Goal: Communication & Community: Answer question/provide support

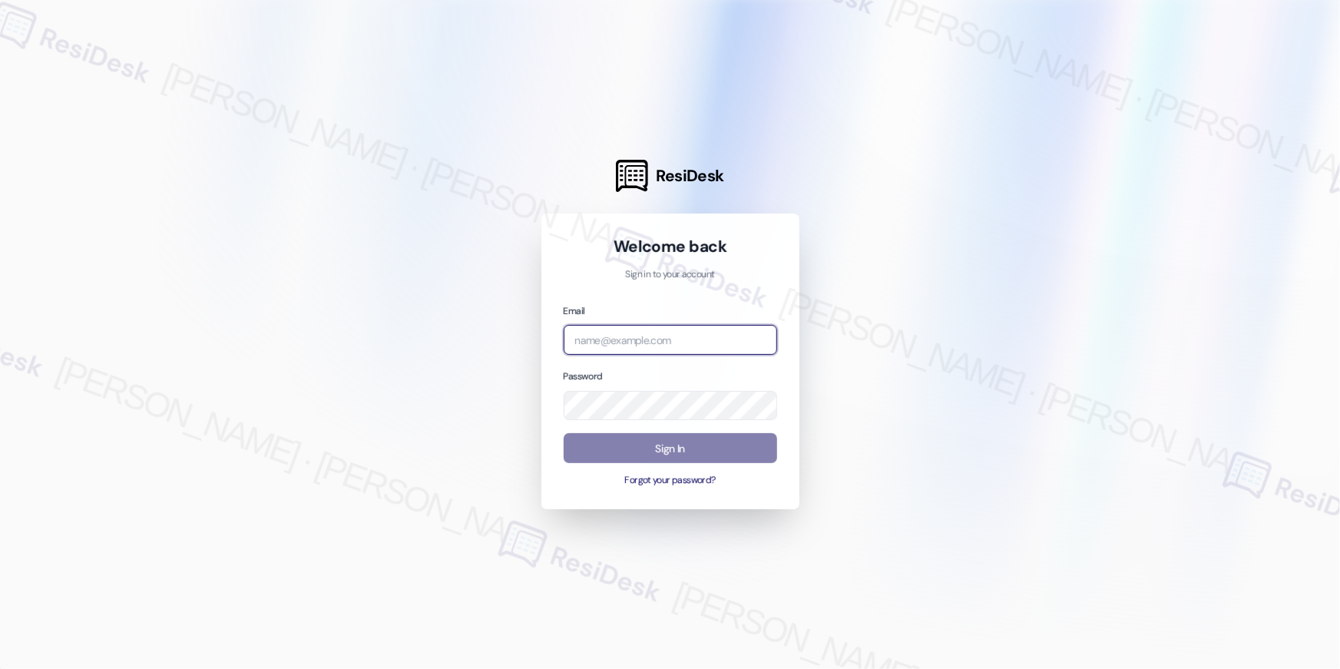
click at [671, 329] on input "email" at bounding box center [671, 340] width 214 height 30
click at [694, 339] on input "email" at bounding box center [671, 340] width 214 height 30
click at [1165, 48] on div at bounding box center [670, 334] width 1340 height 669
click at [686, 331] on input "ass" at bounding box center [671, 340] width 214 height 30
click at [687, 337] on input "ass" at bounding box center [671, 340] width 214 height 30
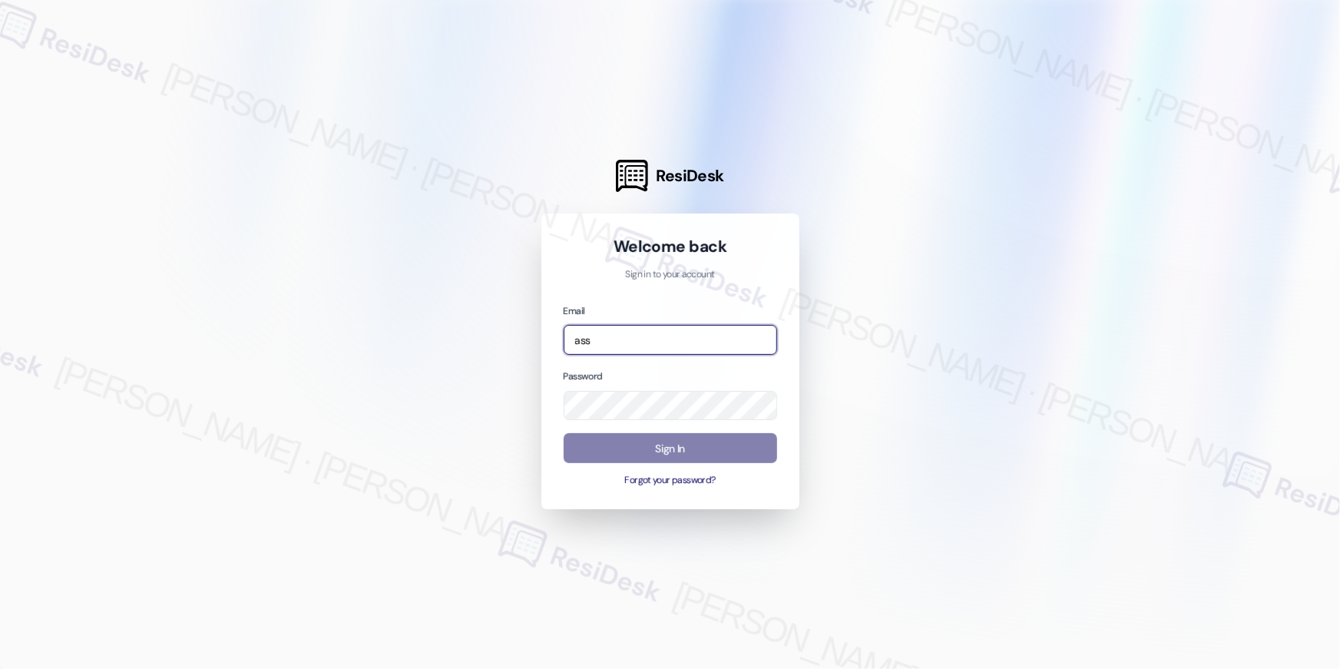
click at [687, 337] on input "ass" at bounding box center [671, 340] width 214 height 30
paste input "utomated-surveys-asset_living-resen.eight@asset_[DOMAIN_NAME]"
type input "automated-surveys-asset_living-resen.eight@asset_[DOMAIN_NAME]"
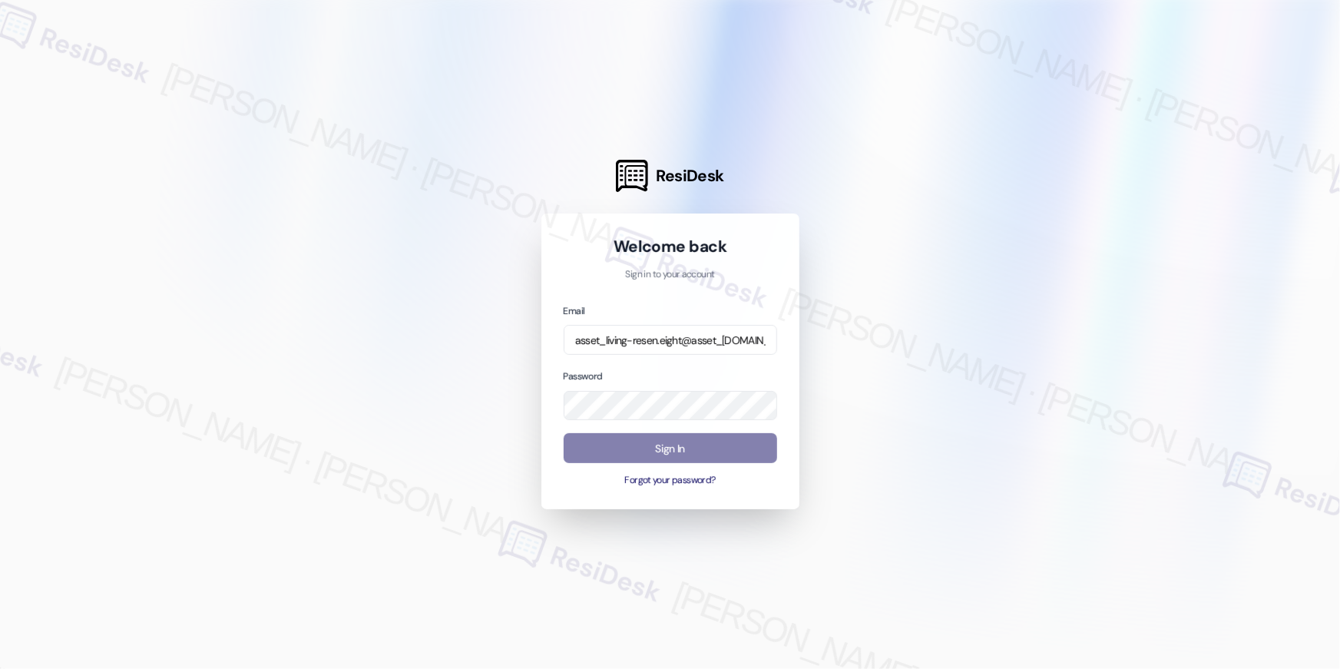
scroll to position [0, 0]
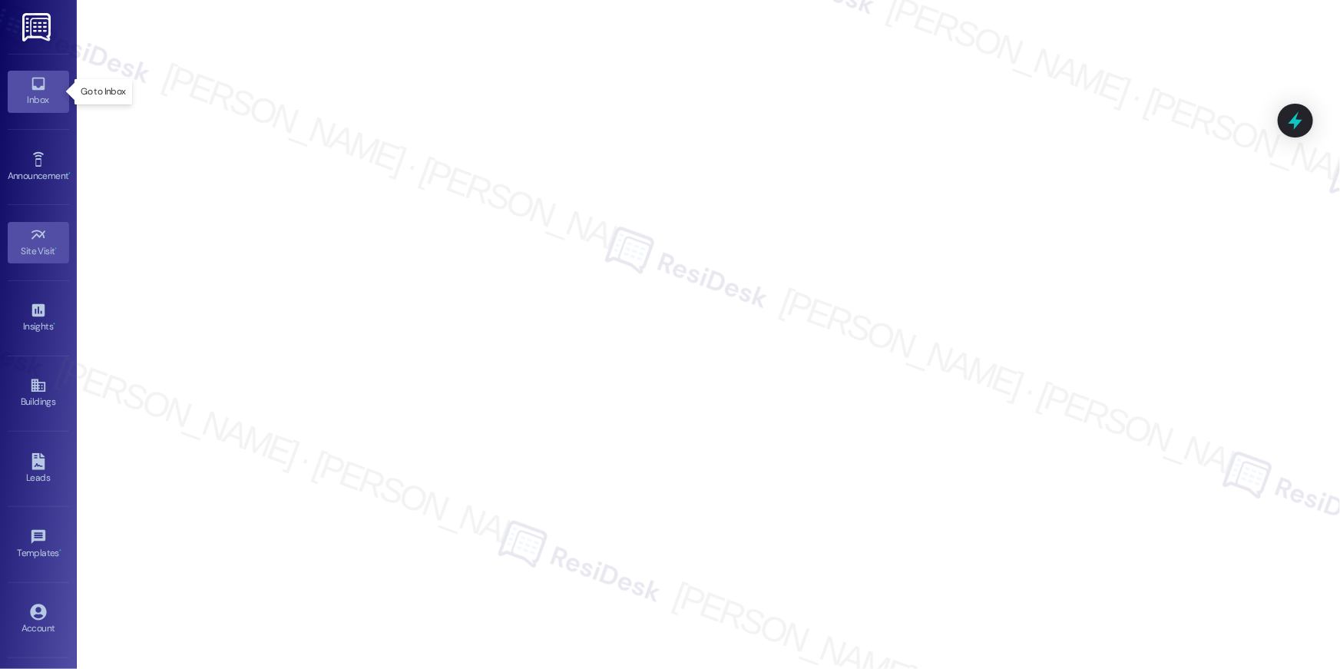
click at [31, 88] on icon at bounding box center [37, 84] width 13 height 13
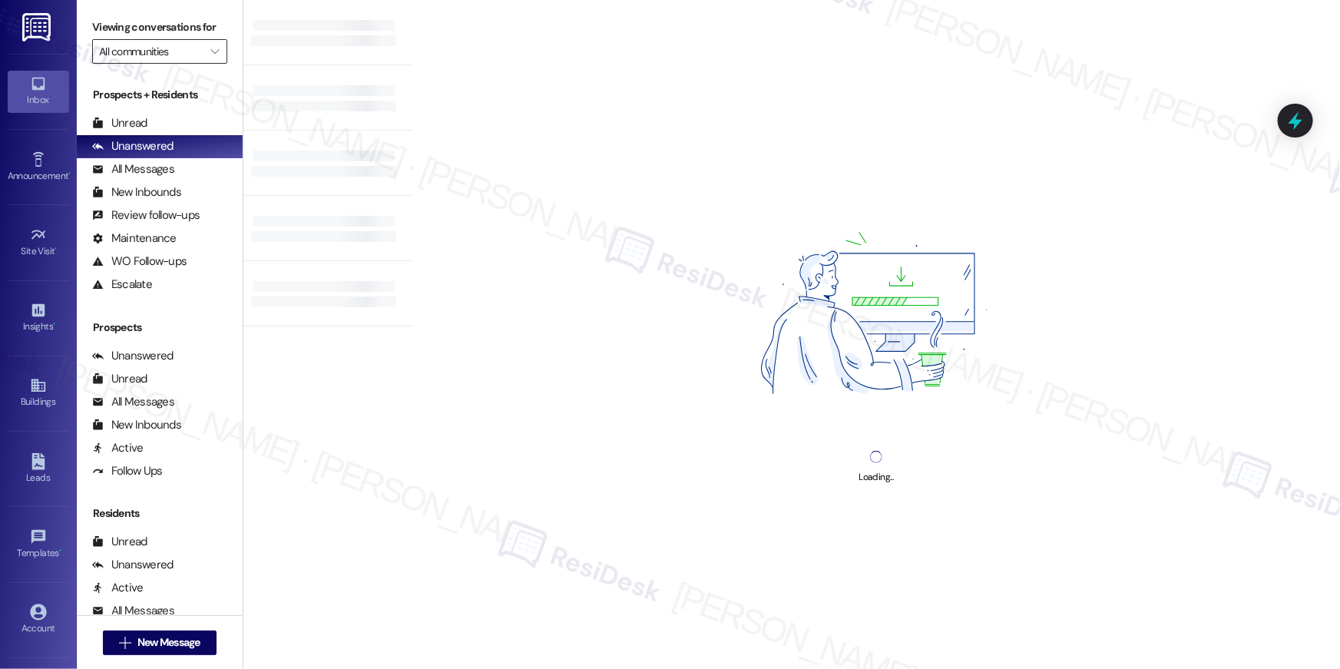
click at [187, 58] on input "All communities" at bounding box center [151, 51] width 104 height 25
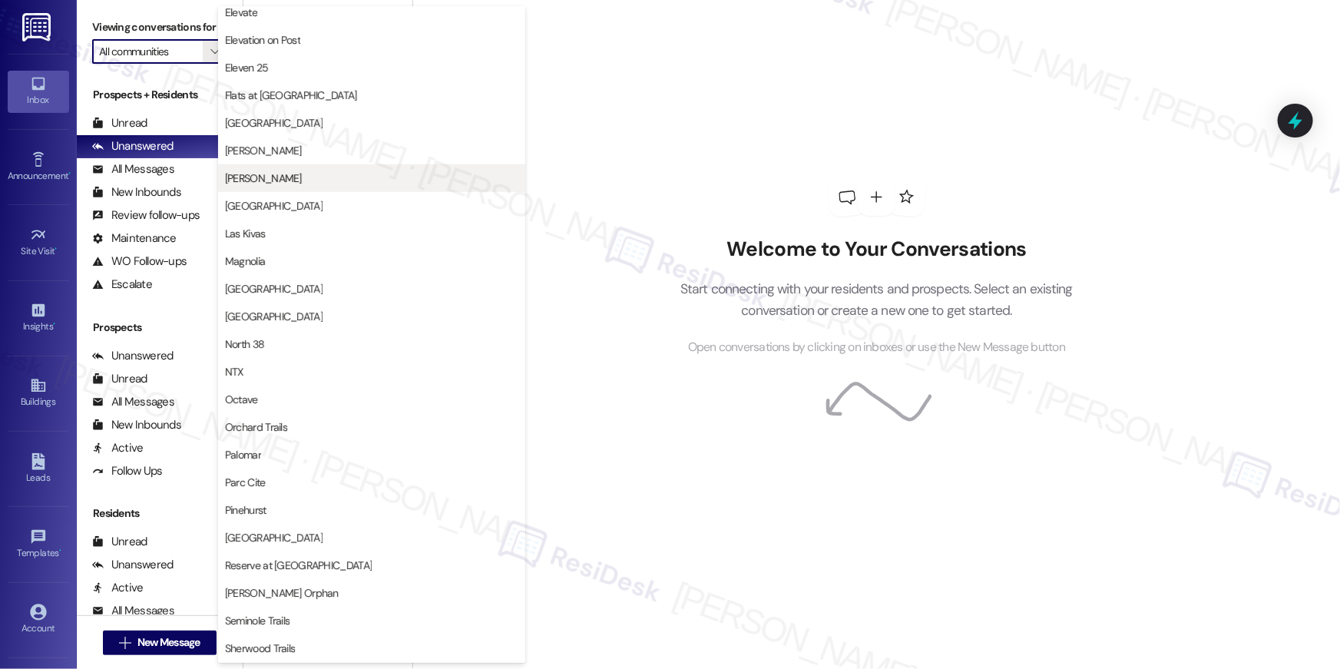
scroll to position [532, 0]
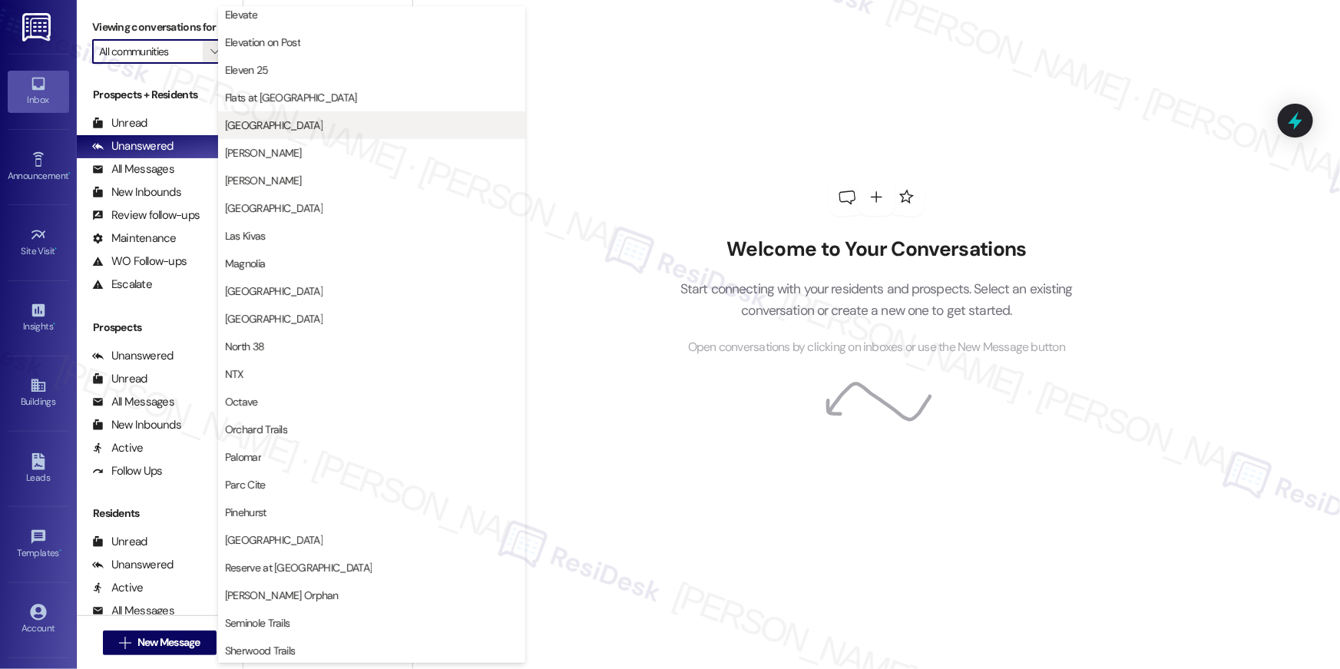
click at [274, 133] on button "[GEOGRAPHIC_DATA]" at bounding box center [371, 125] width 307 height 28
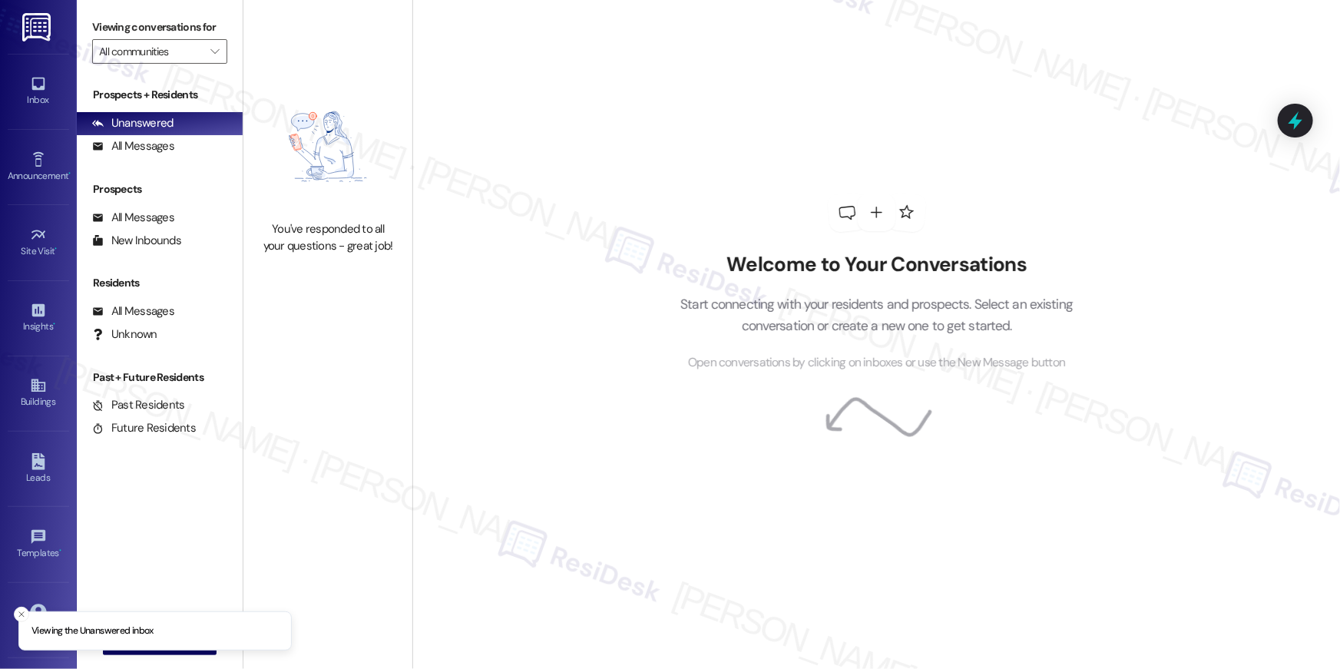
type input "[GEOGRAPHIC_DATA]"
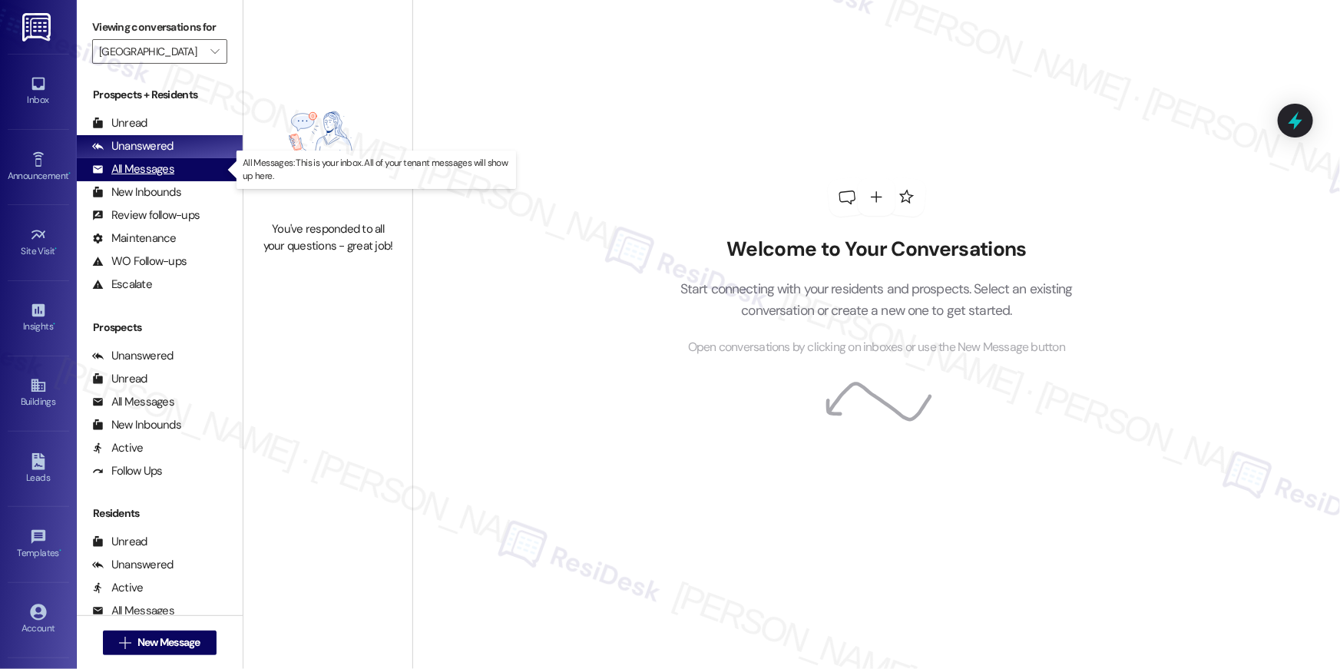
click at [158, 172] on div "All Messages" at bounding box center [133, 169] width 82 height 16
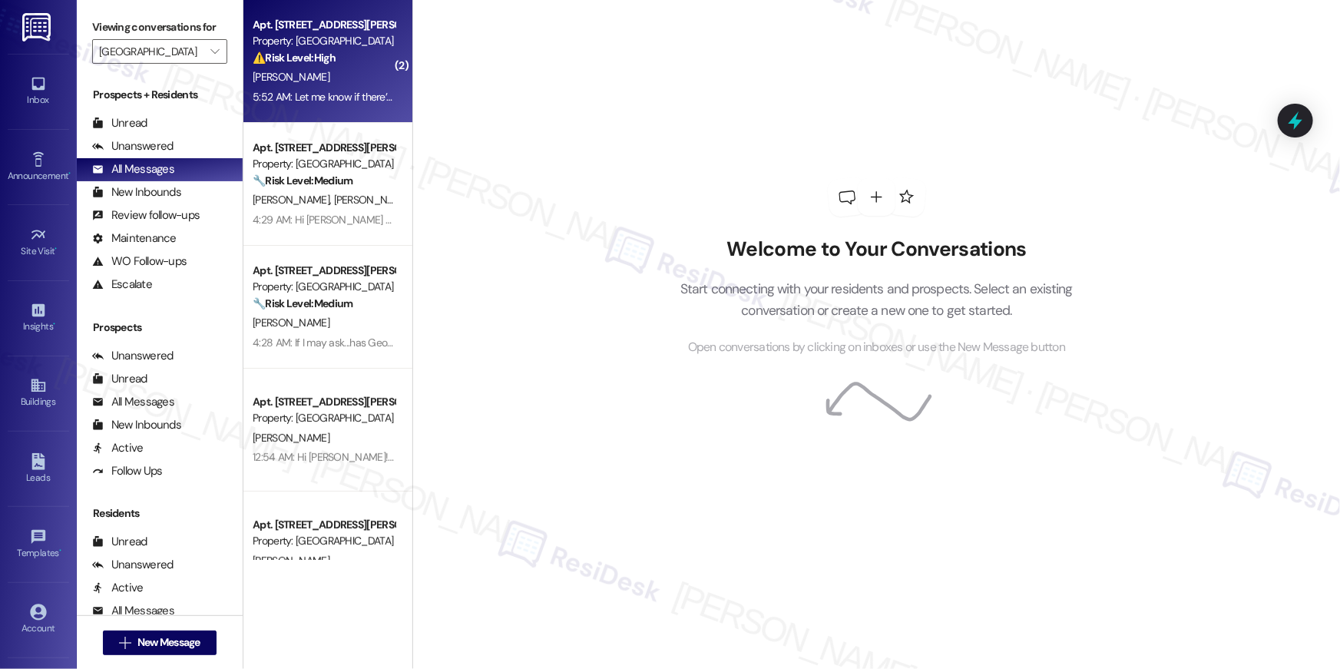
click at [322, 77] on div "[PERSON_NAME]" at bounding box center [323, 77] width 145 height 19
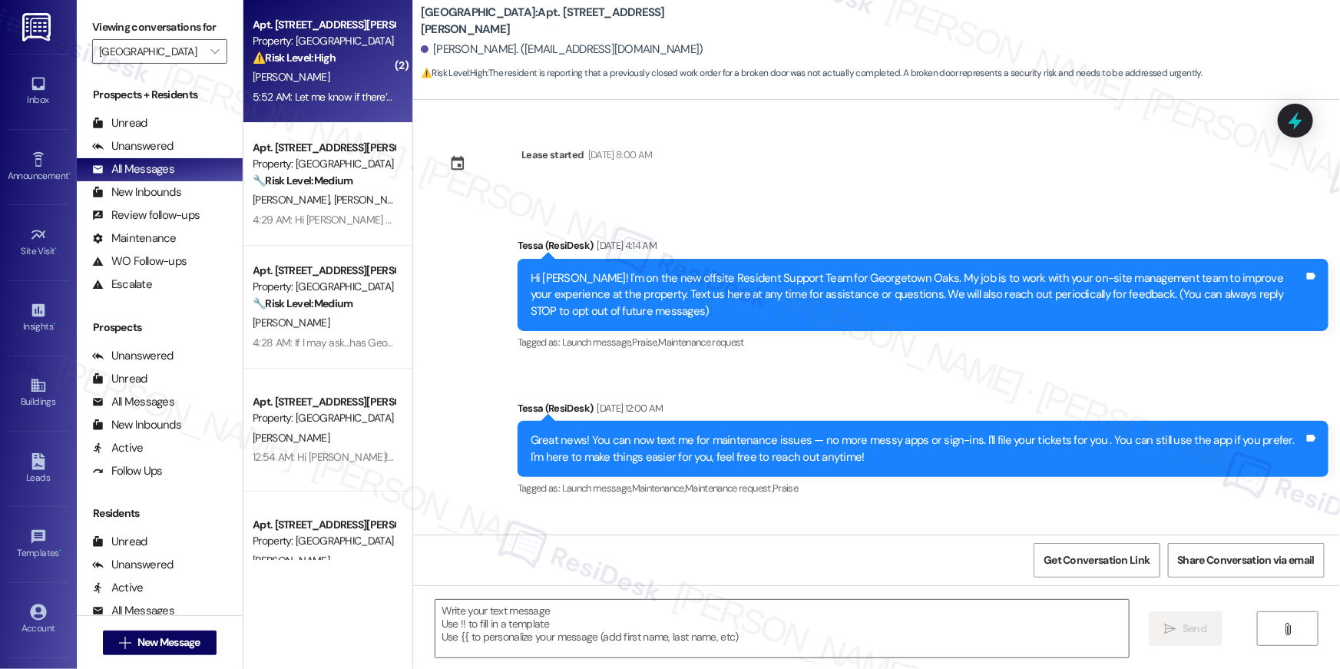
scroll to position [7351, 0]
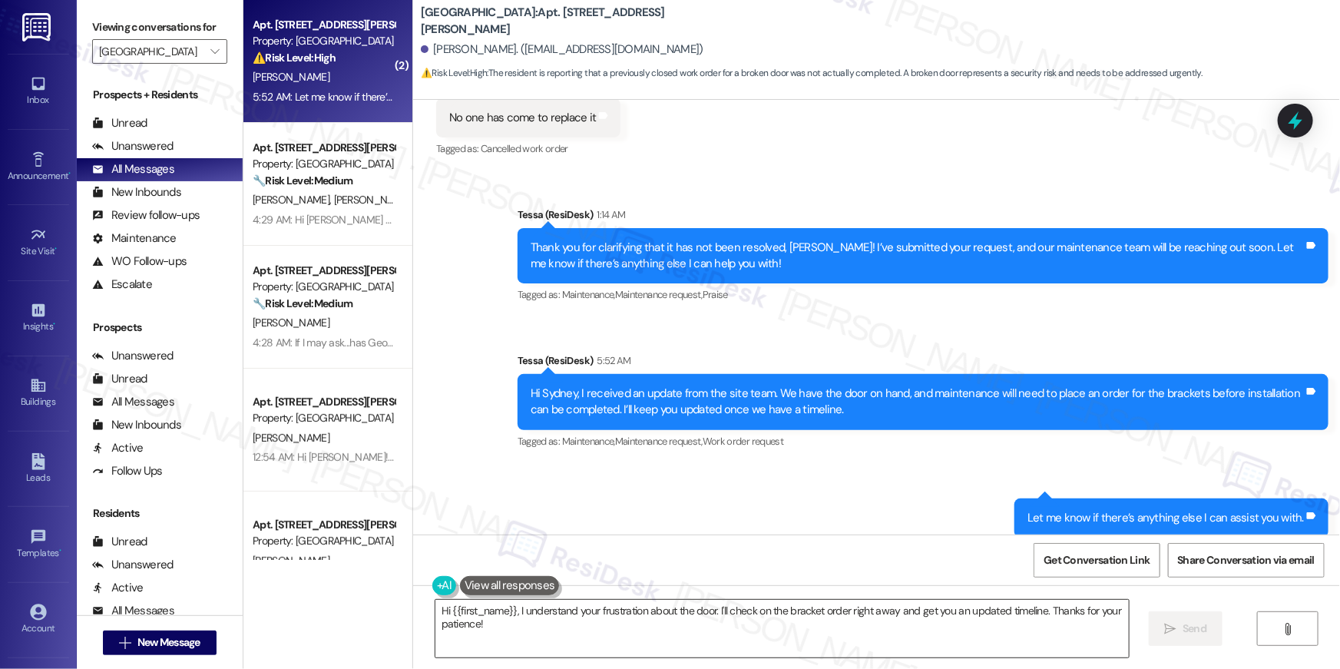
click at [579, 629] on textarea "Hi {{first_name}}, I understand your frustration about the door. I'll check on …" at bounding box center [783, 629] width 694 height 58
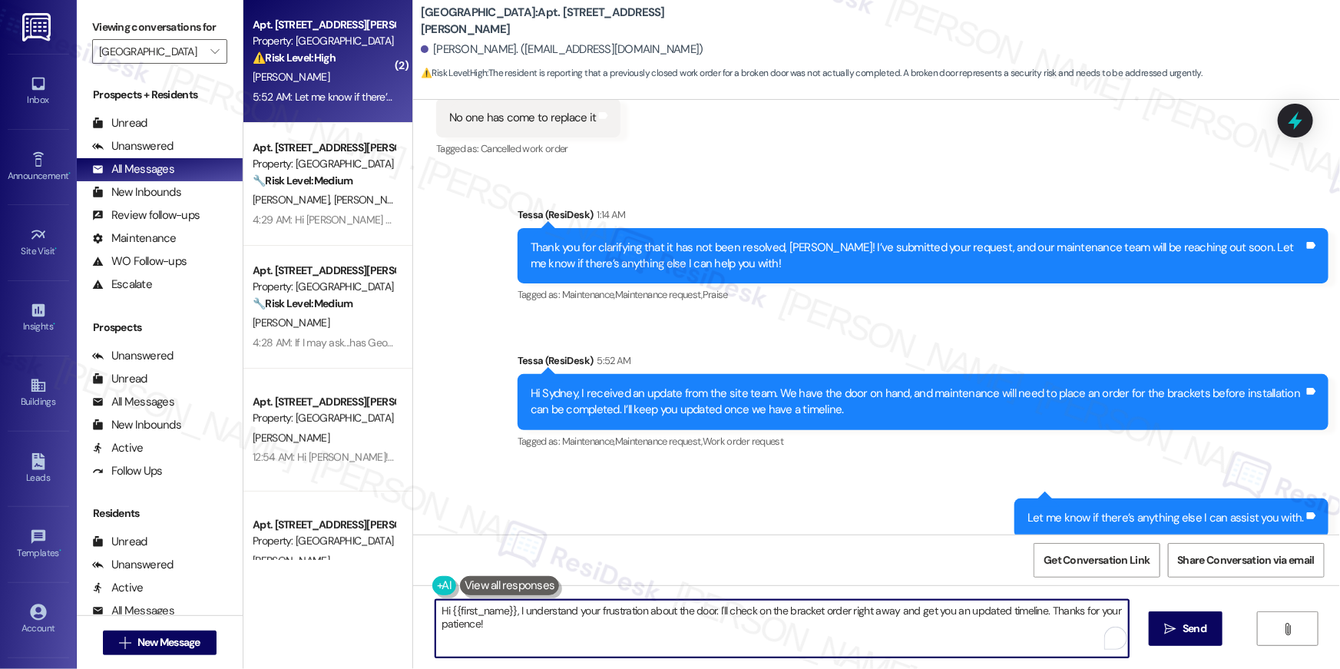
drag, startPoint x: 515, startPoint y: 609, endPoint x: 522, endPoint y: 637, distance: 28.7
click at [522, 637] on textarea "Hi {{first_name}}, I understand your frustration about the door. I'll check on …" at bounding box center [783, 629] width 694 height 58
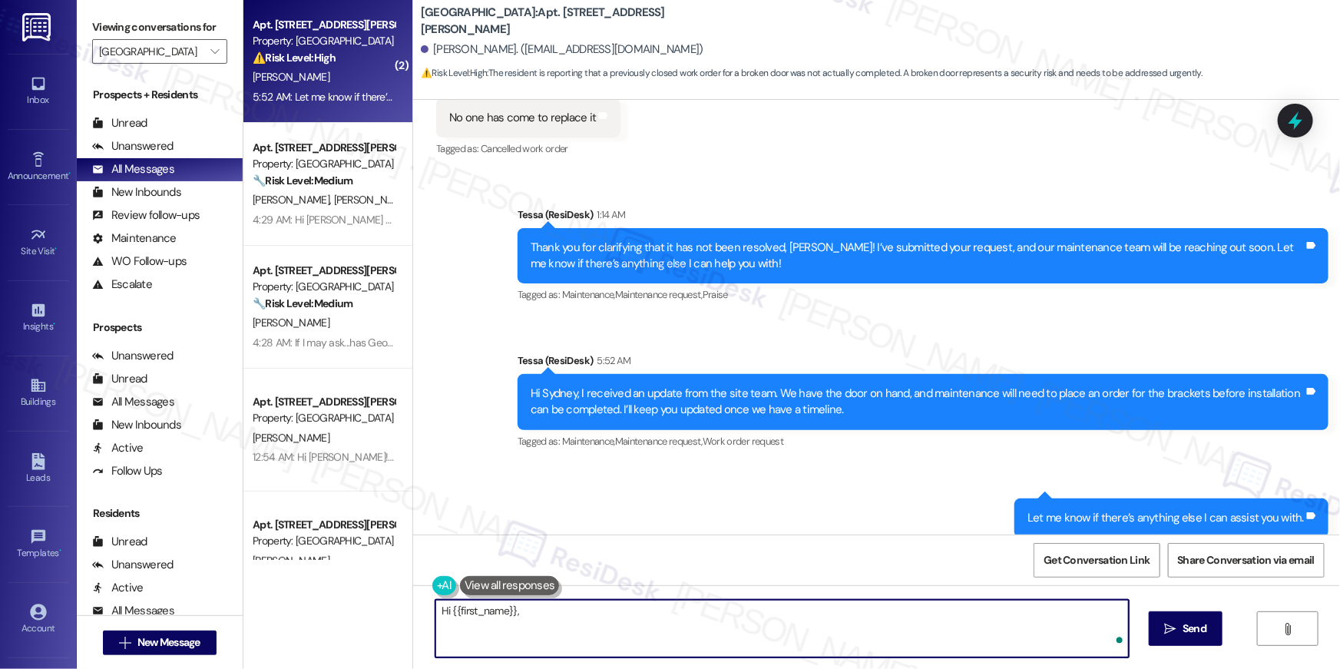
paste textarea "I received an update from the site team. We have the door on hand, and maintena…"
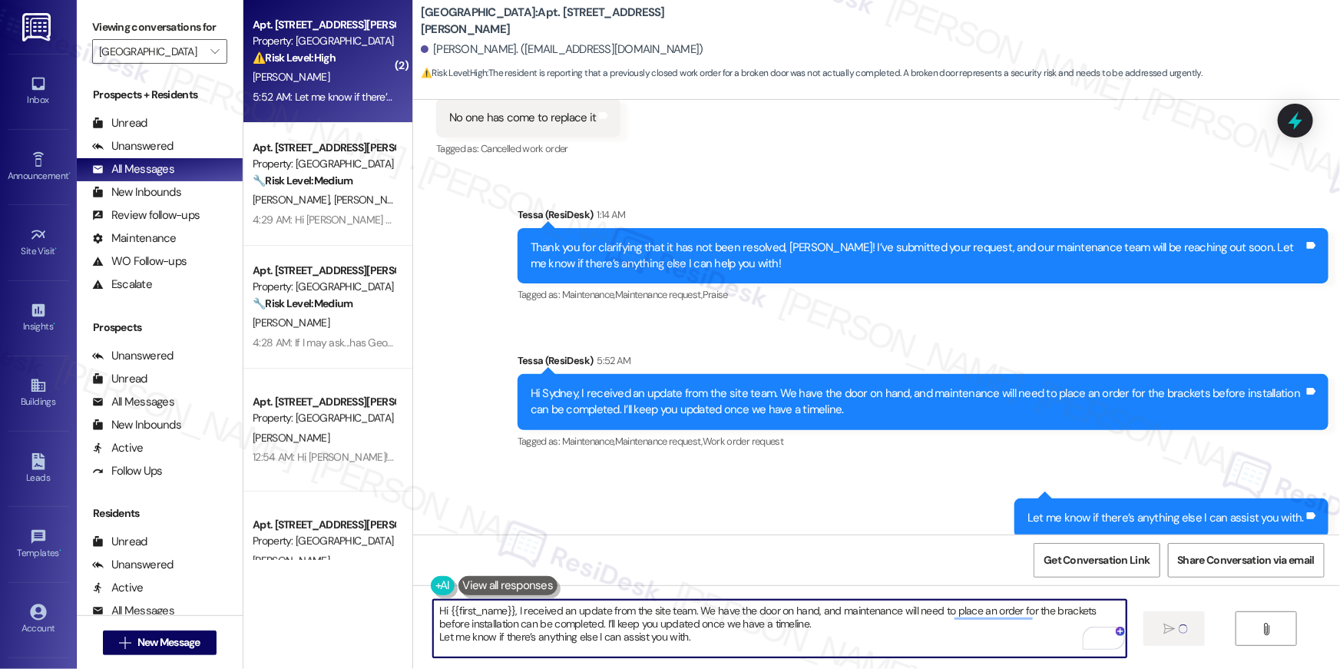
type textarea "Hi {{first_name}}, I received an update from the site team. We have the door on…"
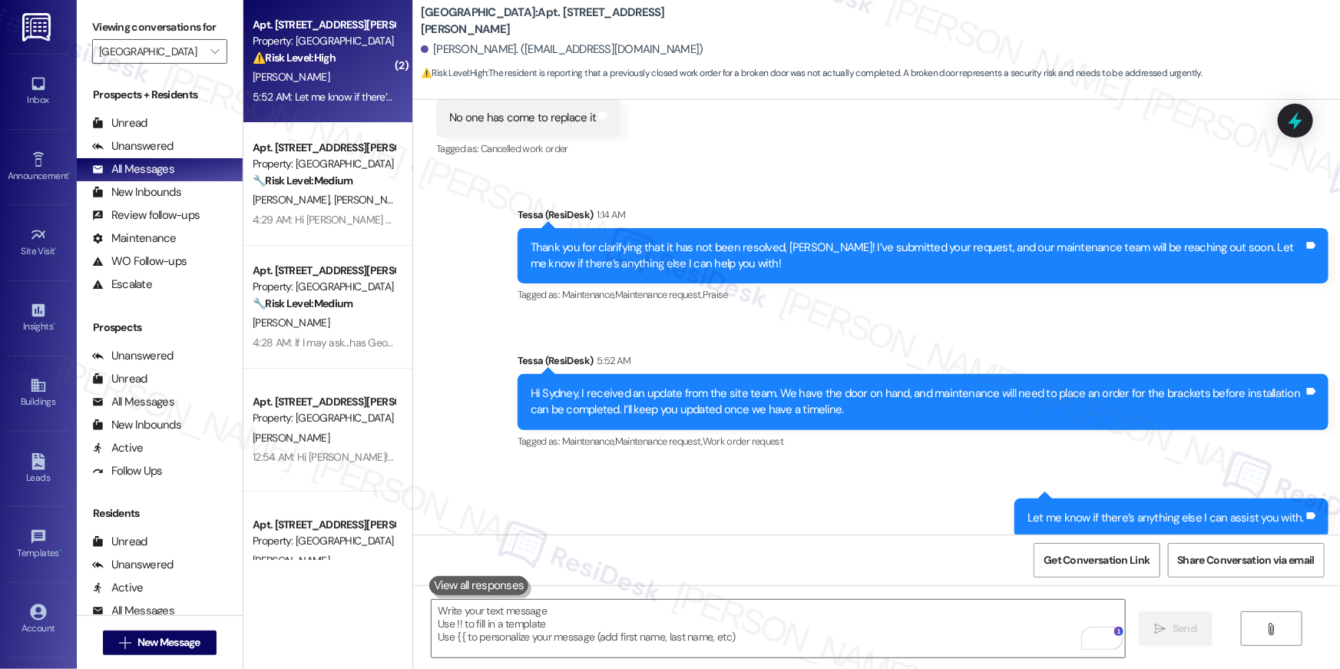
scroll to position [6950, 0]
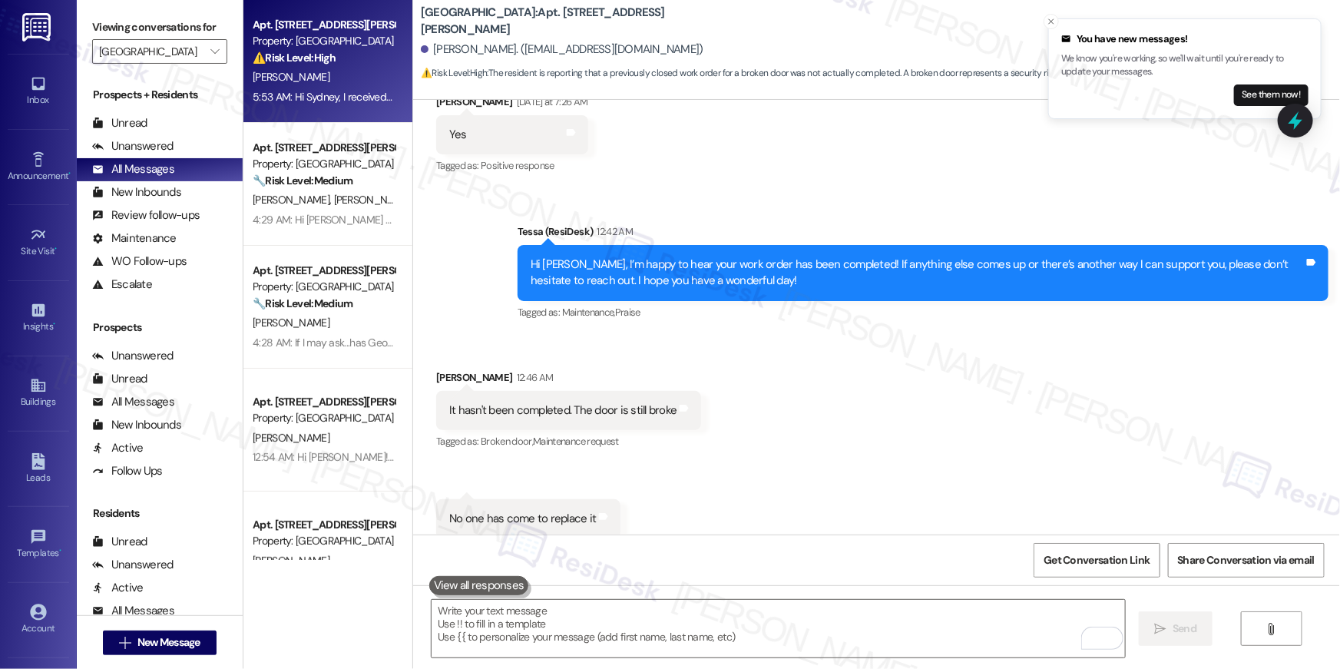
click at [786, 458] on div "Received via SMS [PERSON_NAME] 12:46 AM It hasn't been completed. The door is s…" at bounding box center [876, 454] width 927 height 238
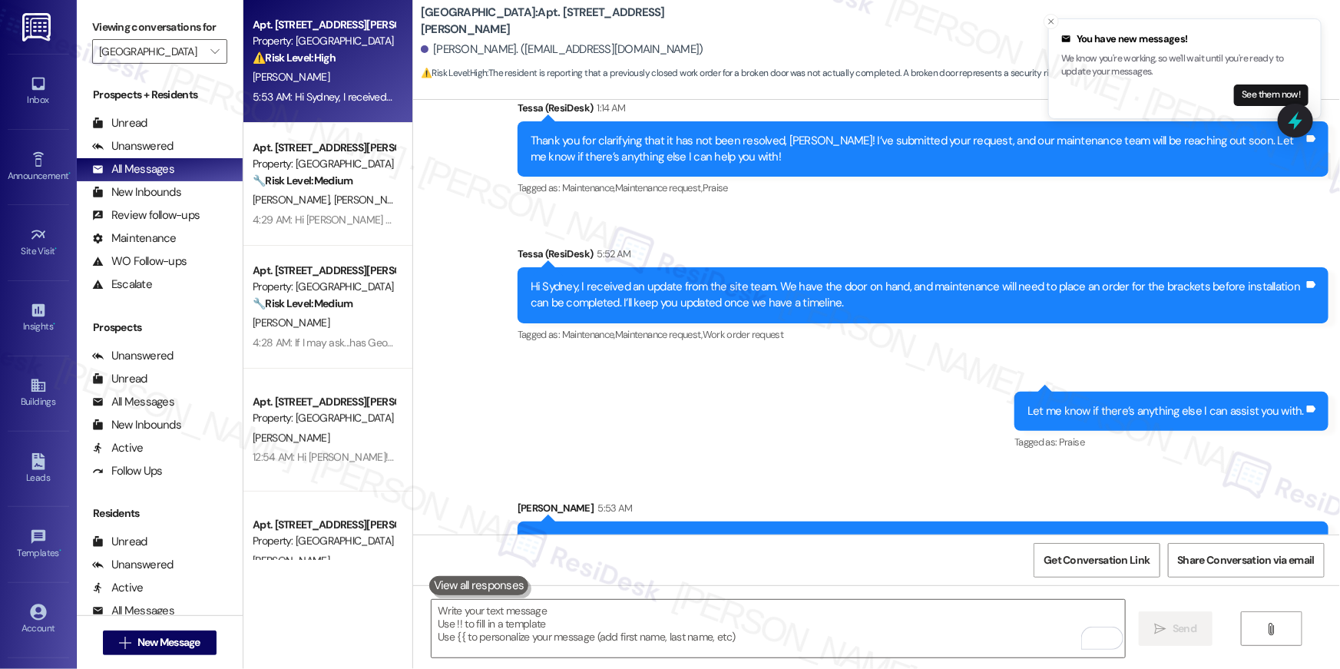
scroll to position [7491, 0]
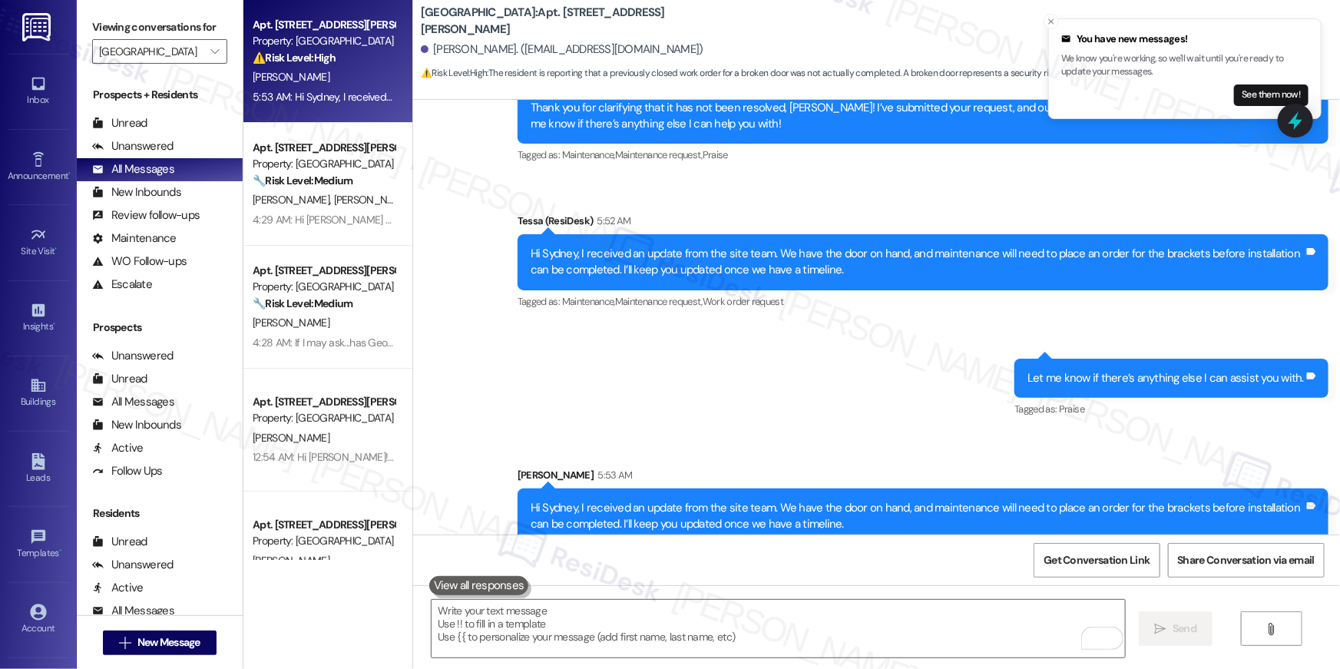
click at [562, 330] on div "Sent via SMS Tessa (ResiDesk) 1:14 AM Thank you for clarifying that it has not …" at bounding box center [876, 302] width 927 height 540
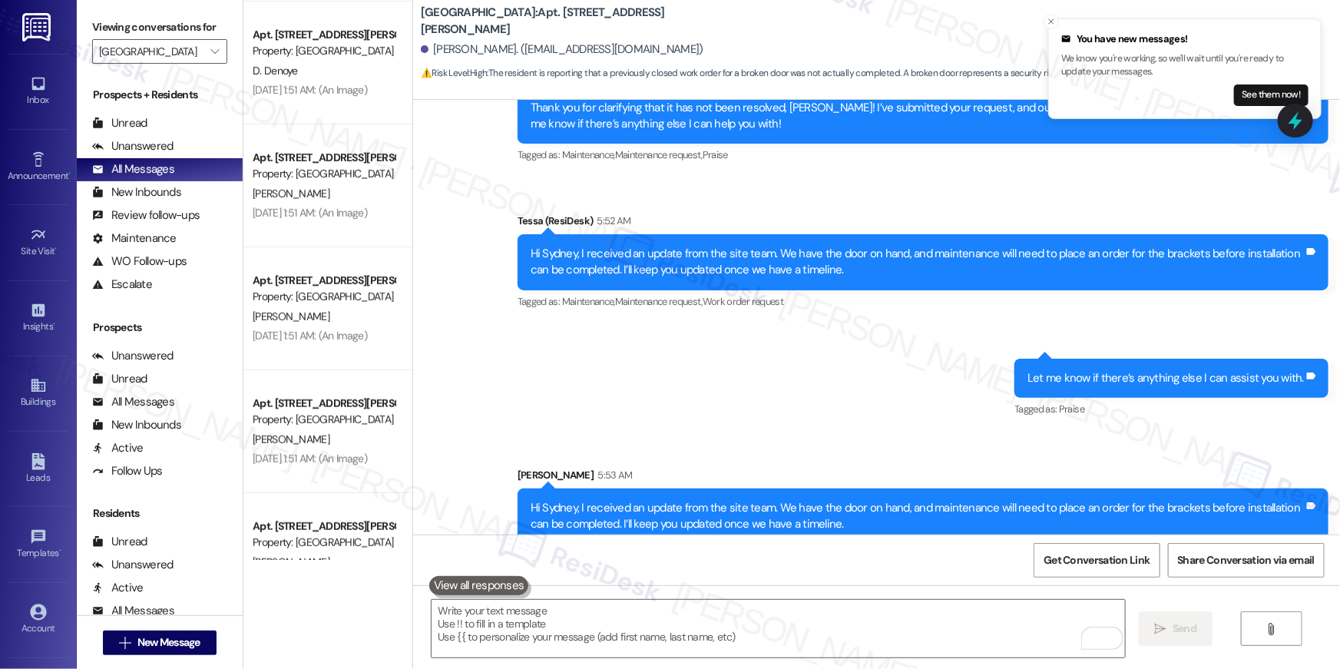
scroll to position [3372, 0]
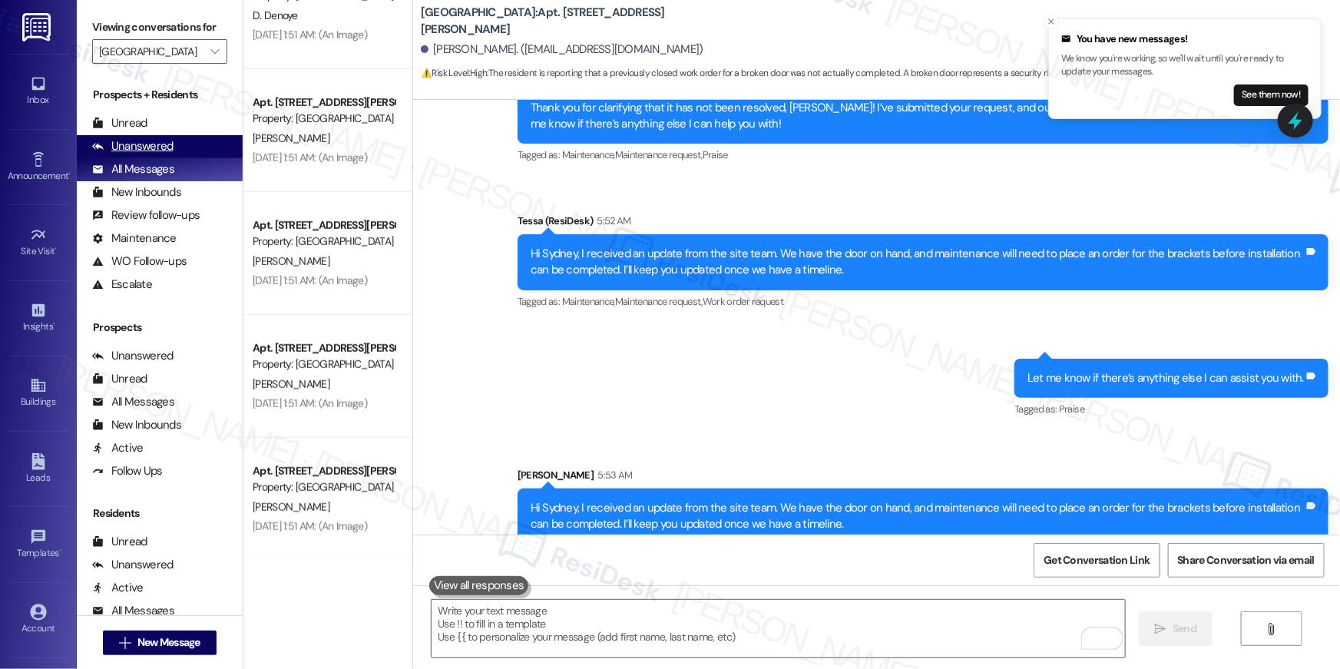
click at [187, 145] on div "Unanswered (0)" at bounding box center [160, 146] width 166 height 23
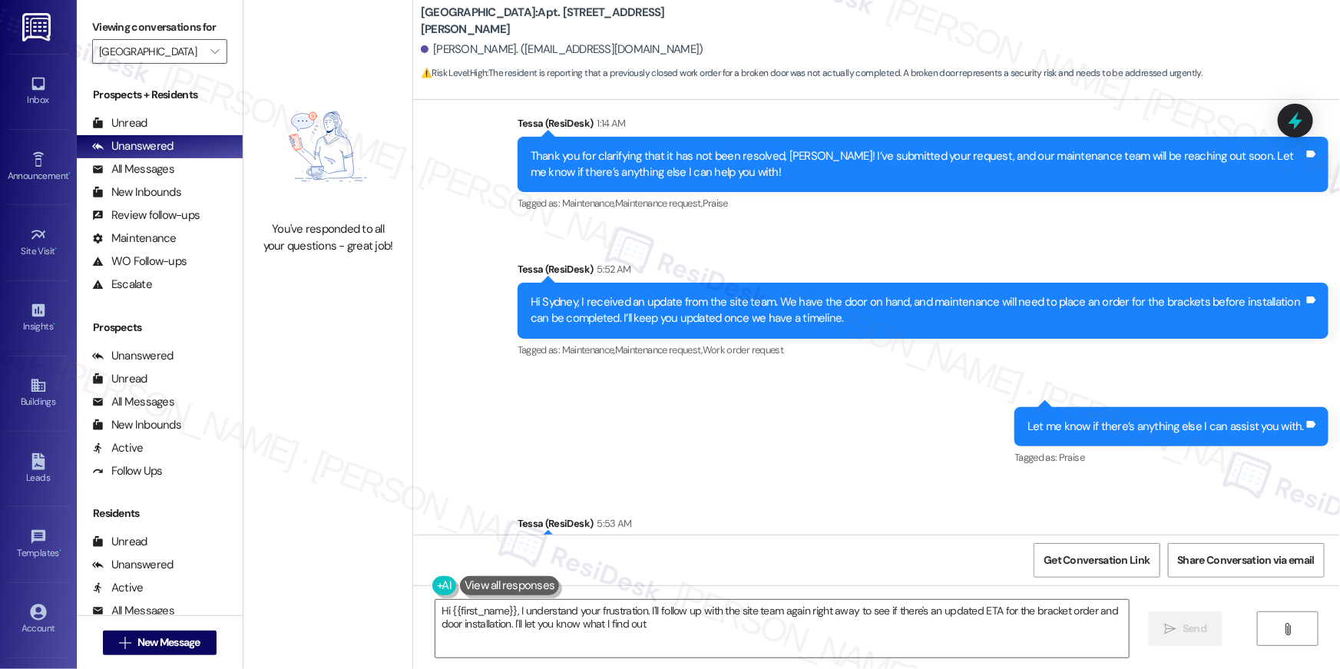
type textarea "Hi {{first_name}}, I understand your frustration. I'll follow up with the site …"
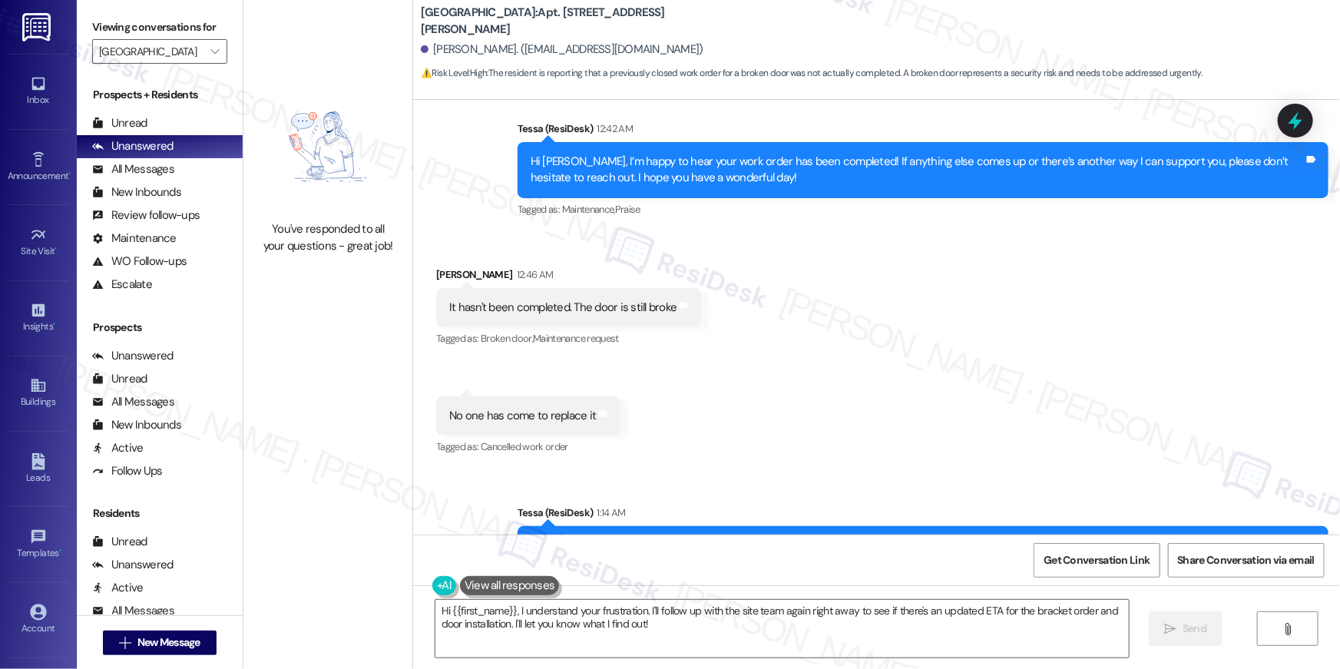
scroll to position [6950, 0]
